Goal: Transaction & Acquisition: Obtain resource

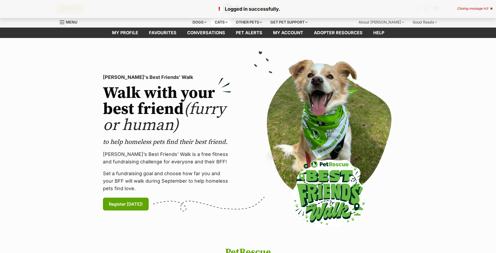
click at [217, 22] on div "Cats" at bounding box center [221, 22] width 20 height 11
drag, startPoint x: 248, startPoint y: 68, endPoint x: 242, endPoint y: 50, distance: 18.7
click at [248, 65] on div "PetRescue's Best Friends' Walk Walk with your best friend (furry or human) to h…" at bounding box center [247, 142] width 323 height 175
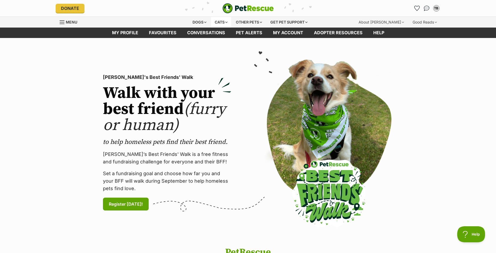
click at [218, 21] on div "Cats" at bounding box center [221, 22] width 20 height 11
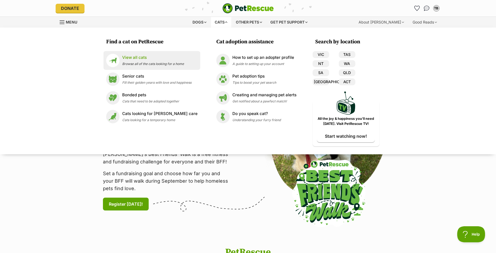
click at [135, 56] on p "View all cats" at bounding box center [153, 57] width 62 height 6
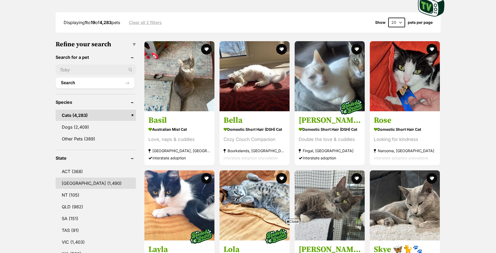
drag, startPoint x: 80, startPoint y: 182, endPoint x: 71, endPoint y: 181, distance: 8.4
click at [80, 183] on link "[GEOGRAPHIC_DATA] (1,490)" at bounding box center [96, 182] width 80 height 11
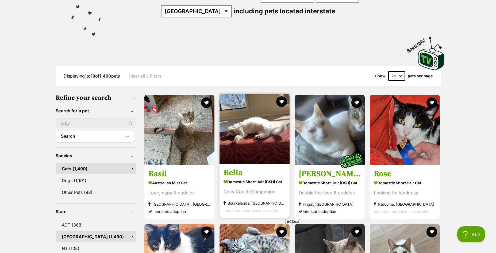
drag, startPoint x: 256, startPoint y: 121, endPoint x: 241, endPoint y: 135, distance: 20.2
click at [242, 134] on img at bounding box center [254, 128] width 70 height 70
click at [240, 134] on img at bounding box center [254, 128] width 70 height 70
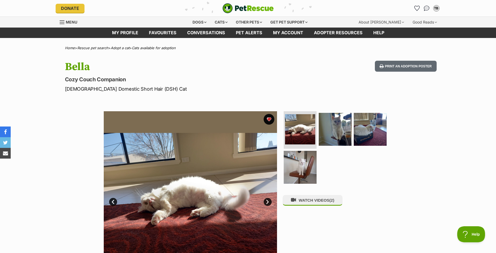
click at [265, 200] on link "Next" at bounding box center [267, 202] width 8 height 8
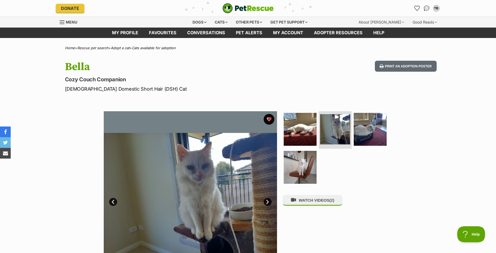
click at [266, 199] on link "Next" at bounding box center [267, 202] width 8 height 8
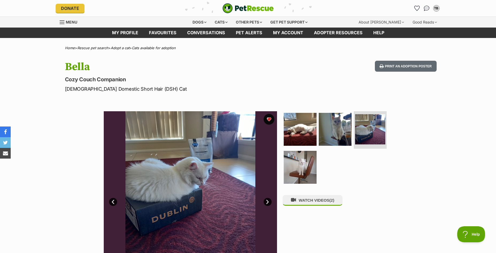
click at [266, 199] on link "Next" at bounding box center [267, 202] width 8 height 8
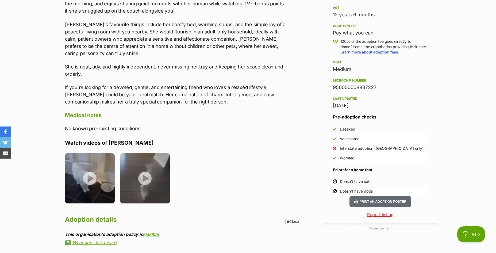
scroll to position [374, 0]
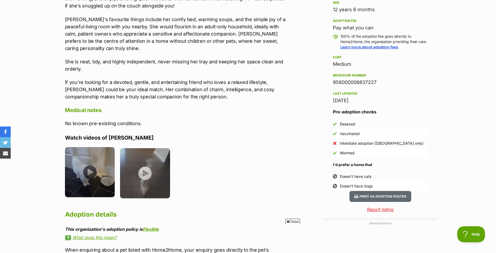
click at [92, 163] on img at bounding box center [90, 172] width 50 height 50
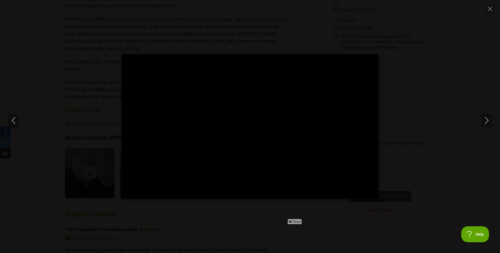
type input "100"
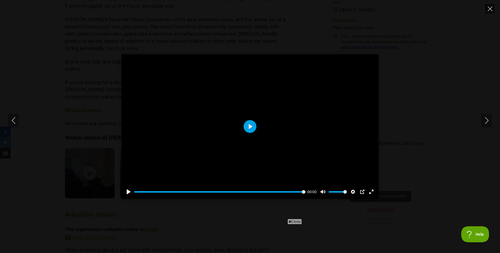
drag, startPoint x: 489, startPoint y: 7, endPoint x: 487, endPoint y: 11, distance: 4.7
click at [489, 7] on icon "Close" at bounding box center [489, 8] width 5 height 5
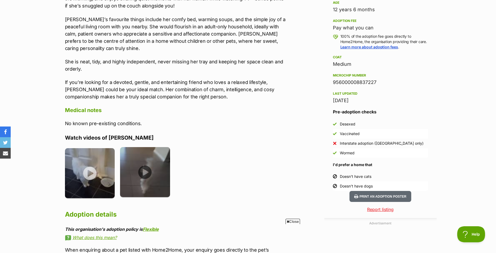
click at [145, 163] on img at bounding box center [145, 172] width 50 height 50
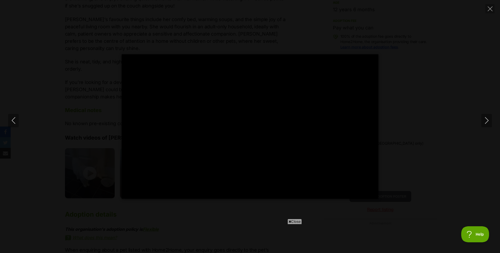
type input "100"
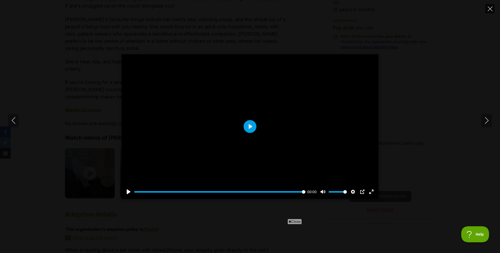
click at [488, 5] on button "Close" at bounding box center [489, 8] width 9 height 9
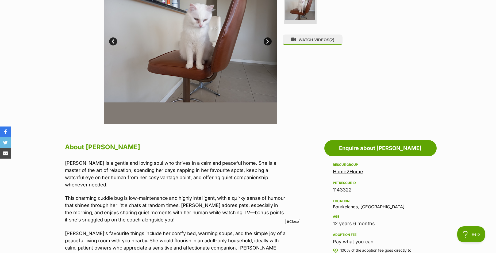
scroll to position [0, 0]
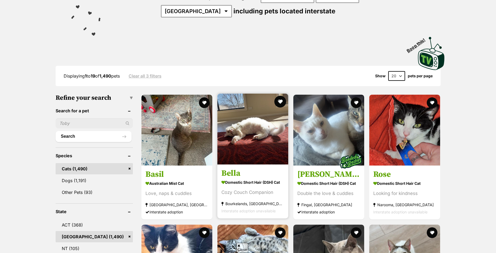
click at [280, 98] on button "favourite" at bounding box center [280, 102] width 12 height 12
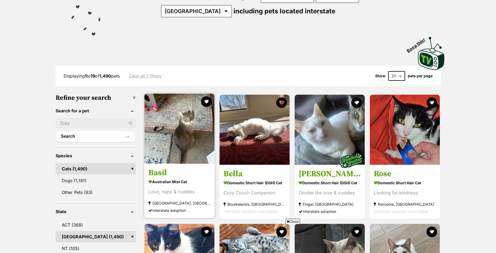
click at [165, 183] on strong "Australian Mist Cat" at bounding box center [179, 181] width 62 height 8
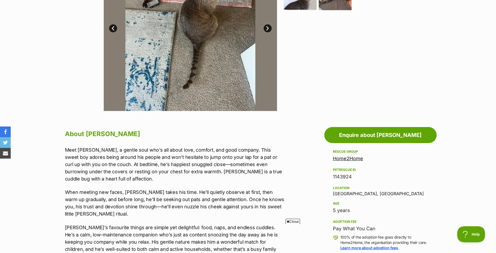
scroll to position [53, 0]
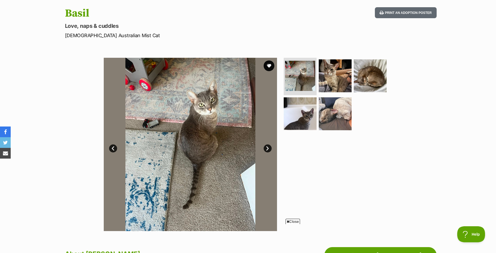
click at [268, 146] on link "Next" at bounding box center [267, 148] width 8 height 8
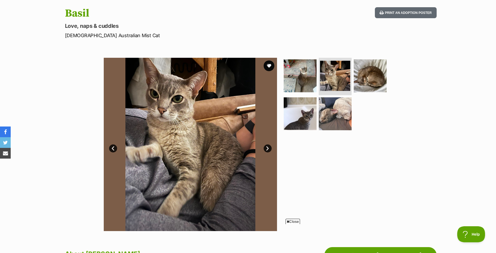
click at [268, 146] on link "Next" at bounding box center [267, 148] width 8 height 8
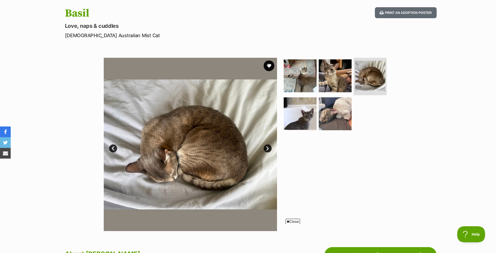
click at [268, 146] on link "Next" at bounding box center [267, 148] width 8 height 8
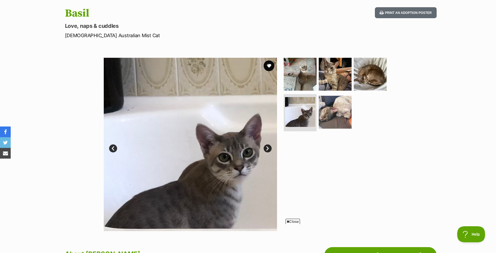
click at [268, 146] on link "Next" at bounding box center [267, 148] width 8 height 8
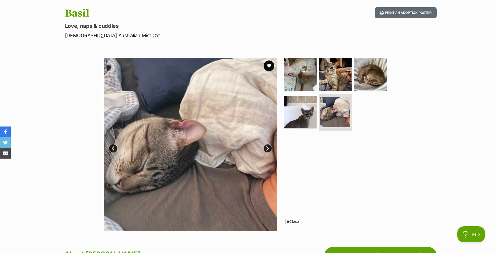
click at [268, 146] on link "Next" at bounding box center [267, 148] width 8 height 8
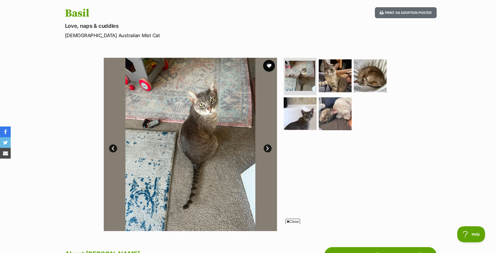
click at [269, 63] on button "favourite" at bounding box center [269, 66] width 12 height 12
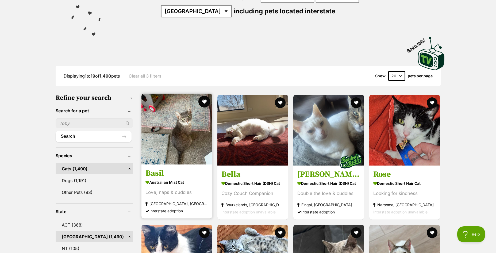
click at [202, 99] on button "favourite" at bounding box center [204, 102] width 12 height 12
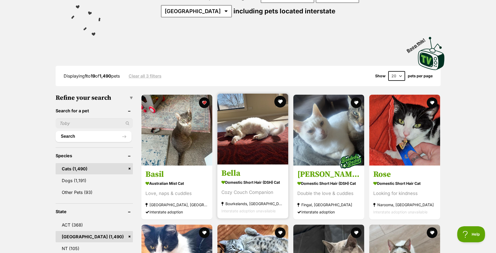
click at [280, 99] on button "favourite" at bounding box center [280, 102] width 12 height 12
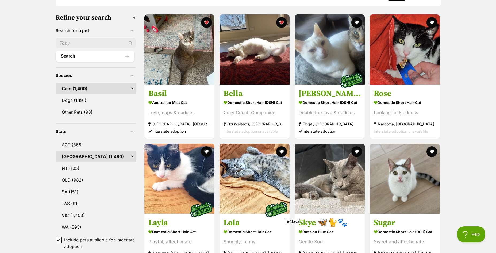
scroll to position [214, 0]
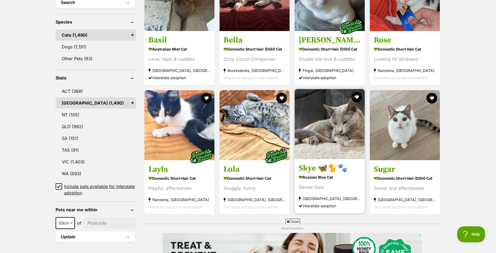
click at [327, 139] on img at bounding box center [329, 124] width 70 height 70
click at [356, 94] on button "favourite" at bounding box center [356, 97] width 12 height 12
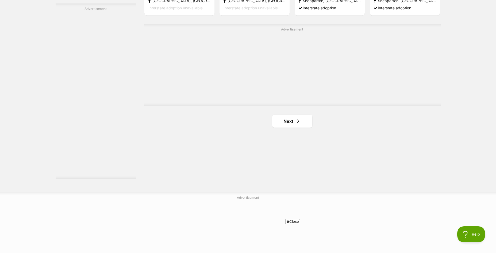
scroll to position [1069, 0]
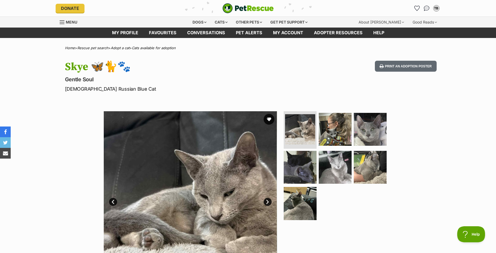
click at [268, 200] on link "Next" at bounding box center [267, 202] width 8 height 8
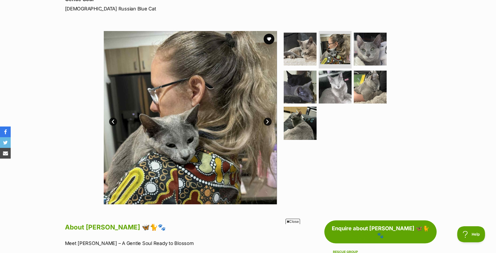
click at [267, 119] on link "Next" at bounding box center [267, 122] width 8 height 8
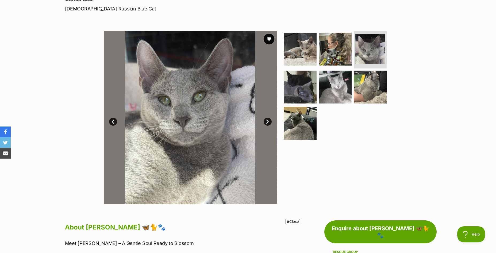
click at [266, 119] on link "Next" at bounding box center [267, 122] width 8 height 8
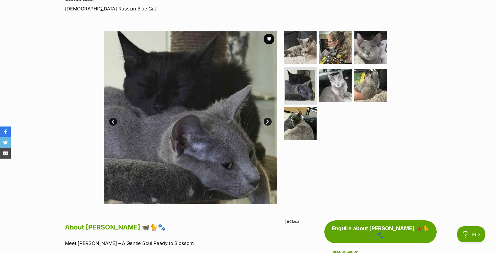
click at [265, 119] on link "Next" at bounding box center [267, 122] width 8 height 8
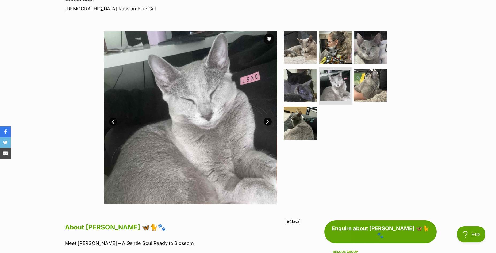
click at [265, 119] on link "Next" at bounding box center [267, 122] width 8 height 8
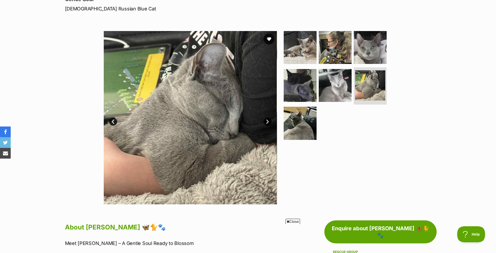
click at [265, 119] on link "Next" at bounding box center [267, 122] width 8 height 8
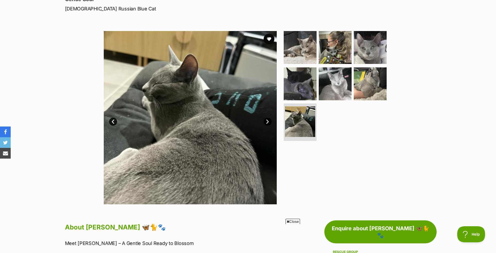
click at [265, 119] on link "Next" at bounding box center [267, 122] width 8 height 8
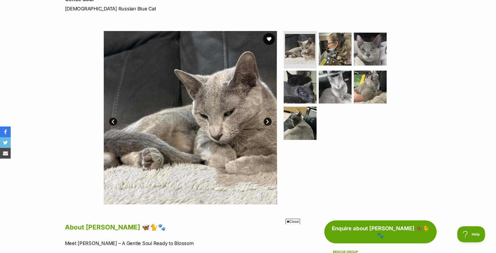
click at [268, 36] on button "favourite" at bounding box center [269, 39] width 12 height 12
